Goal: Task Accomplishment & Management: Use online tool/utility

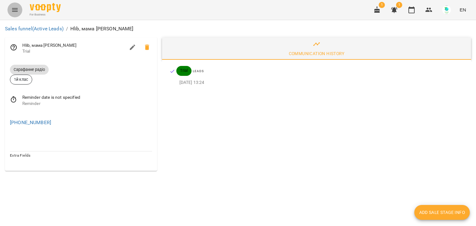
click at [15, 9] on icon "Menu" at bounding box center [14, 9] width 7 height 7
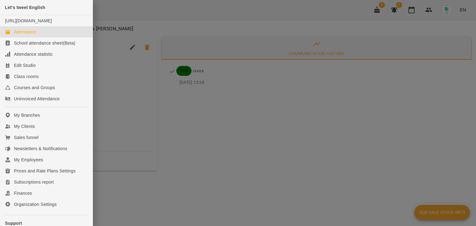
click at [19, 35] on div "Attendance" at bounding box center [25, 32] width 23 height 6
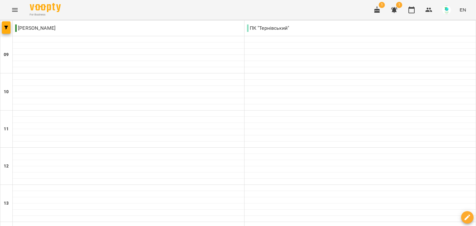
type input "**********"
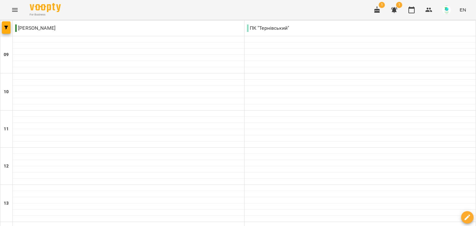
type input "**********"
click at [275, 30] on p "ПК "Тернівський"" at bounding box center [268, 27] width 42 height 7
click at [9, 25] on button "button" at bounding box center [6, 27] width 9 height 12
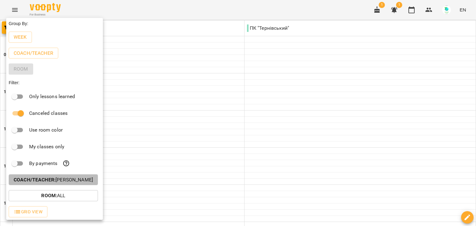
click at [36, 181] on b "Coach/Teacher :" at bounding box center [35, 180] width 42 height 6
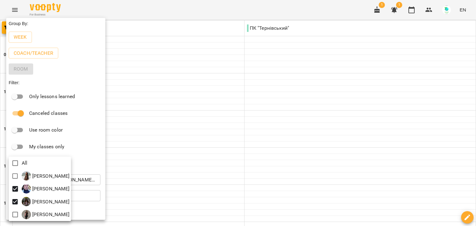
drag, startPoint x: 473, startPoint y: 69, endPoint x: 474, endPoint y: 107, distance: 37.5
click at [474, 106] on div at bounding box center [238, 113] width 476 height 226
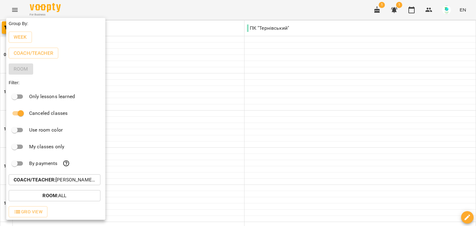
drag, startPoint x: 474, startPoint y: 82, endPoint x: 473, endPoint y: 129, distance: 47.1
click at [473, 129] on div at bounding box center [238, 113] width 476 height 226
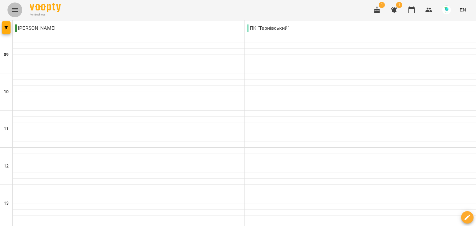
click at [12, 11] on icon "Menu" at bounding box center [14, 9] width 7 height 7
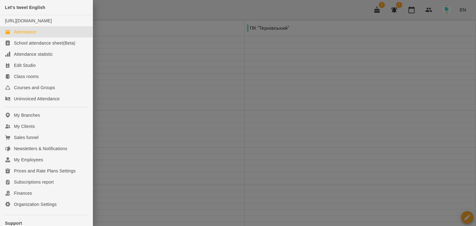
click at [25, 35] on div "Attendance" at bounding box center [25, 32] width 23 height 6
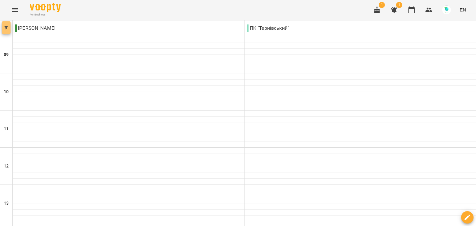
click at [5, 28] on icon "button" at bounding box center [6, 28] width 4 height 4
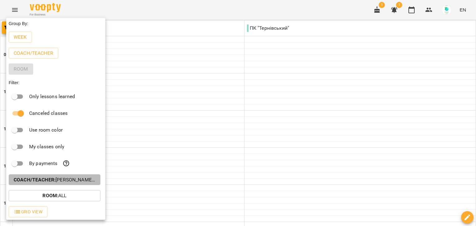
click at [41, 181] on b "Coach/Teacher :" at bounding box center [35, 180] width 42 height 6
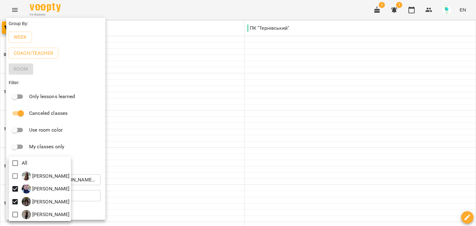
click at [90, 112] on div at bounding box center [238, 113] width 476 height 226
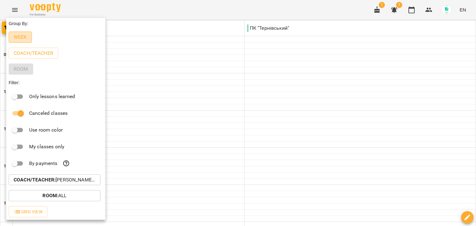
click at [24, 36] on p "Week" at bounding box center [20, 36] width 13 height 7
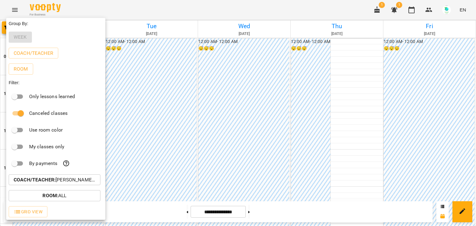
drag, startPoint x: 473, startPoint y: 57, endPoint x: 445, endPoint y: 149, distance: 95.7
click at [475, 133] on div at bounding box center [238, 113] width 476 height 226
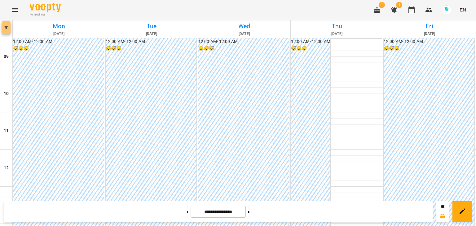
click at [7, 26] on icon "button" at bounding box center [6, 28] width 4 height 4
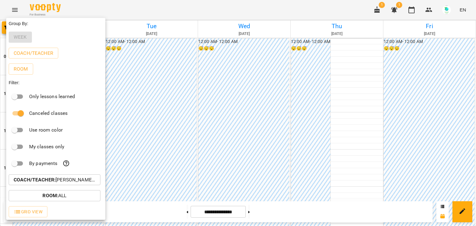
click at [65, 195] on p "Room : All" at bounding box center [54, 195] width 24 height 7
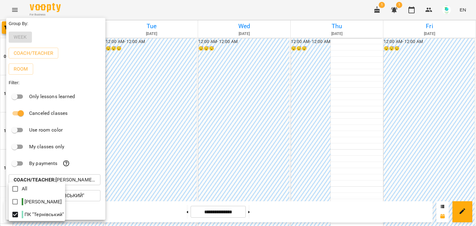
click at [183, 177] on div at bounding box center [238, 113] width 476 height 226
click at [365, 126] on div at bounding box center [238, 113] width 476 height 226
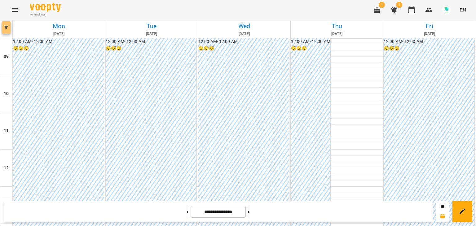
click at [6, 29] on icon "button" at bounding box center [6, 28] width 4 height 4
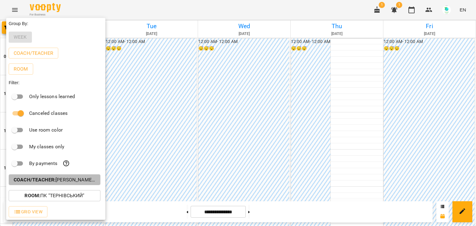
click at [57, 183] on p "Coach/Teacher : [PERSON_NAME],[PERSON_NAME]" at bounding box center [55, 179] width 82 height 7
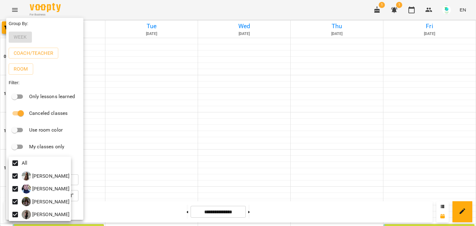
drag, startPoint x: 472, startPoint y: 61, endPoint x: 475, endPoint y: 107, distance: 45.6
click at [475, 107] on div at bounding box center [238, 113] width 476 height 226
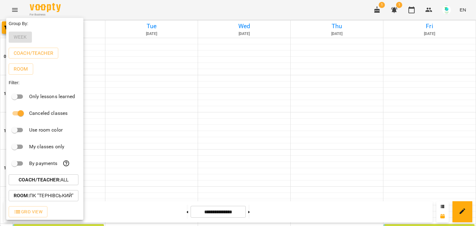
click at [290, 56] on div at bounding box center [238, 113] width 476 height 226
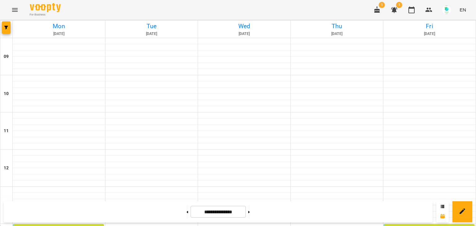
scroll to position [196, 0]
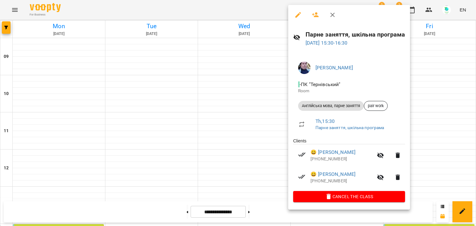
click at [227, 82] on div at bounding box center [238, 113] width 476 height 226
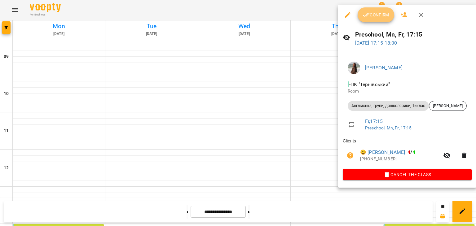
click at [370, 13] on span "Confirm" at bounding box center [375, 14] width 27 height 7
